Goal: Use online tool/utility: Use online tool/utility

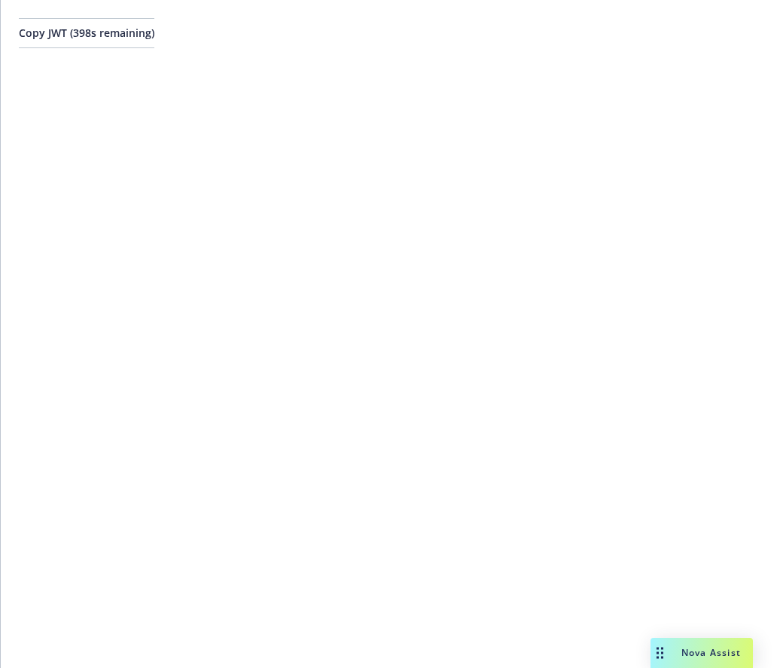
click at [483, 111] on div "Copy JWT ( 398 s remaining)" at bounding box center [390, 334] width 779 height 668
click at [154, 38] on span "Copy JWT ( 897 s remaining)" at bounding box center [86, 33] width 135 height 14
